Goal: Register for event/course

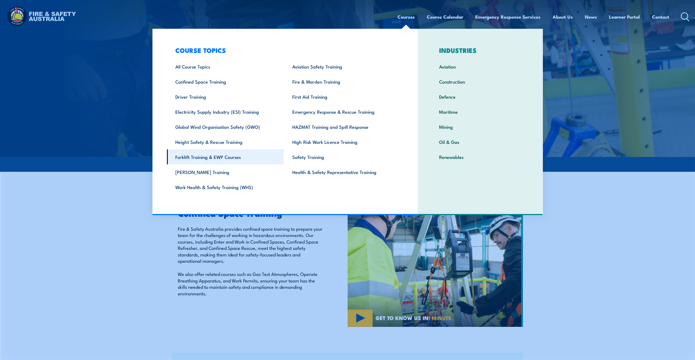
click at [206, 161] on link "Forklift Training & EWP Courses" at bounding box center [225, 156] width 117 height 15
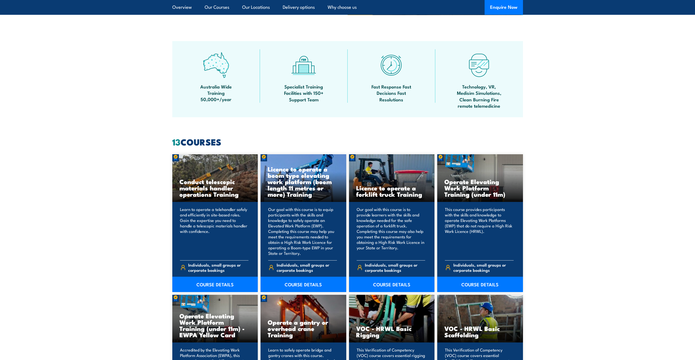
scroll to position [356, 0]
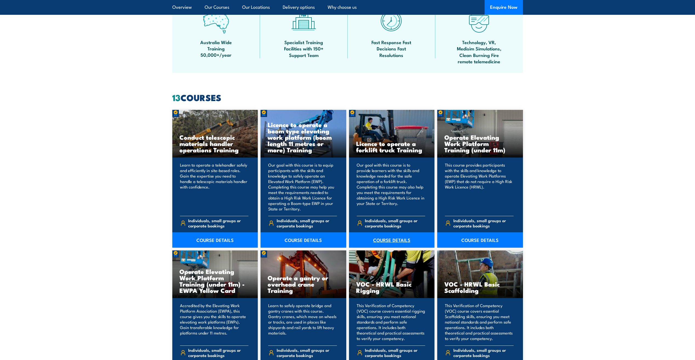
click at [385, 239] on link "COURSE DETAILS" at bounding box center [392, 239] width 86 height 15
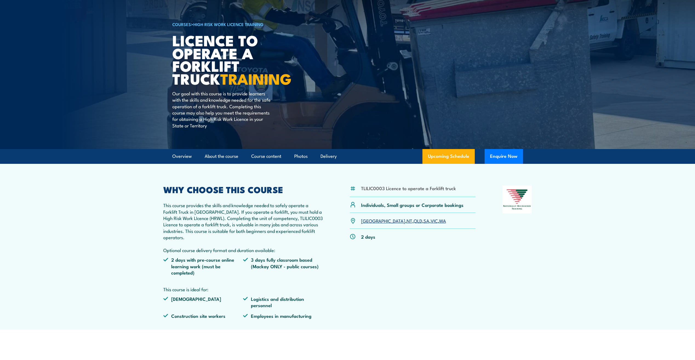
scroll to position [27, 0]
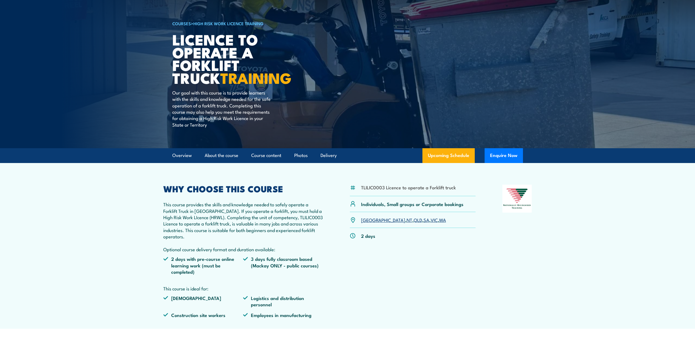
click at [439, 219] on link "WA" at bounding box center [442, 219] width 7 height 7
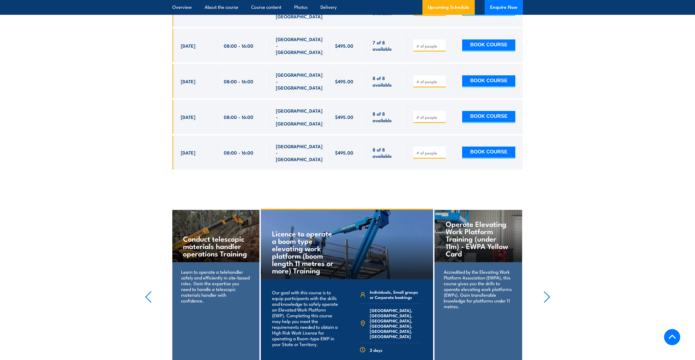
scroll to position [1136, 0]
